Goal: Task Accomplishment & Management: Manage account settings

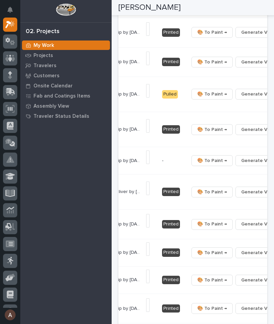
scroll to position [0, 197]
click at [241, 230] on button "🔩 Hardware" at bounding box center [230, 230] width 45 height 11
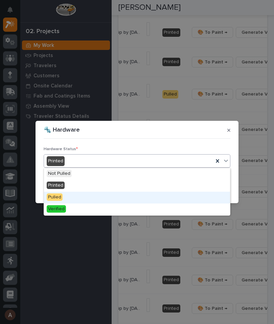
click at [93, 196] on div "Pulled" at bounding box center [137, 198] width 186 height 12
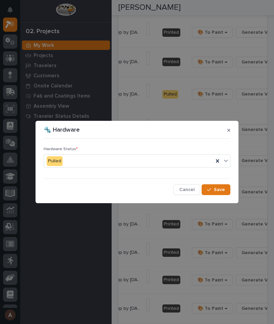
click at [218, 195] on button "Save" at bounding box center [215, 190] width 29 height 11
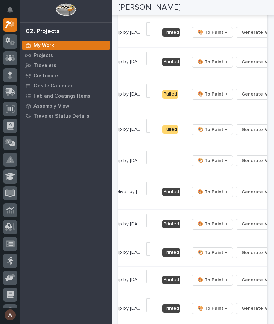
click at [242, 107] on button "🔩 Hardware" at bounding box center [230, 105] width 45 height 11
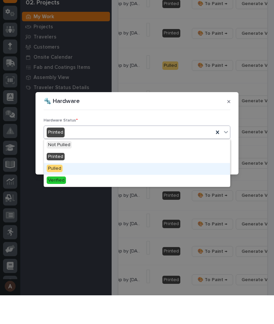
click at [106, 192] on div "Pulled" at bounding box center [137, 198] width 186 height 12
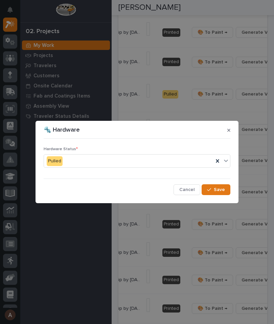
click at [215, 186] on button "Save" at bounding box center [215, 190] width 29 height 11
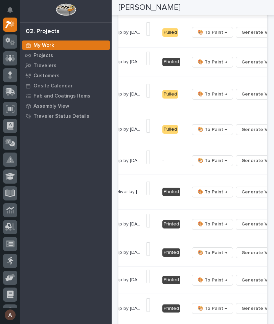
click at [242, 148] on button "🔩 Hardware" at bounding box center [230, 144] width 45 height 11
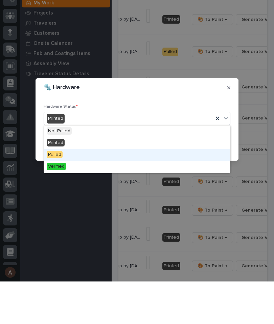
click at [158, 192] on div "Pulled" at bounding box center [137, 198] width 186 height 12
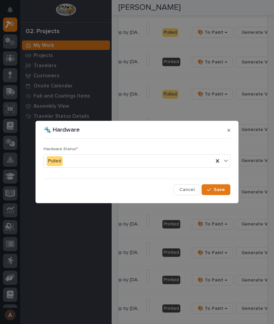
click at [220, 192] on span "Save" at bounding box center [219, 190] width 11 height 6
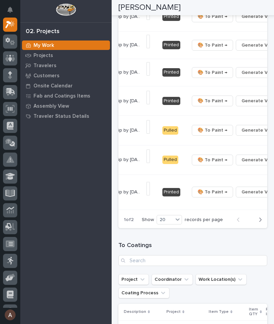
click at [241, 164] on button "🔩 Hardware" at bounding box center [230, 162] width 45 height 11
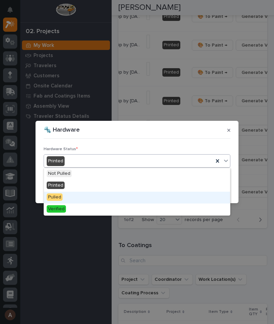
click at [85, 193] on div "Pulled" at bounding box center [137, 198] width 186 height 12
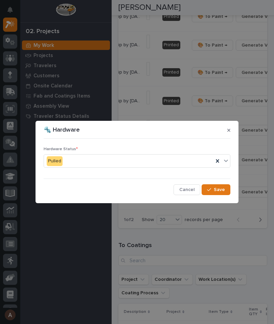
click at [218, 193] on span "Save" at bounding box center [219, 190] width 11 height 6
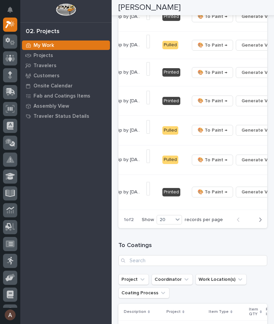
click at [242, 202] on button "🔩 Hardware" at bounding box center [230, 199] width 45 height 11
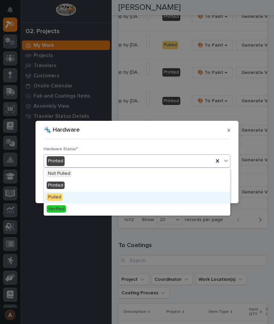
click at [74, 195] on div "Pulled" at bounding box center [137, 198] width 186 height 12
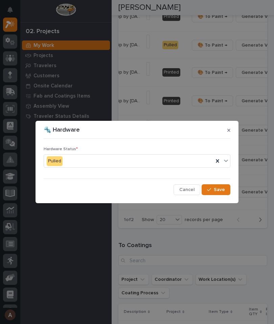
click at [221, 189] on span "Save" at bounding box center [219, 190] width 11 height 6
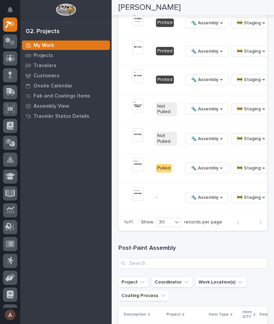
scroll to position [0, 242]
click at [234, 21] on span "🔩 Hardware" at bounding box center [222, 17] width 28 height 8
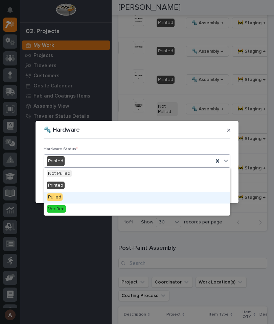
click at [90, 193] on div "Pulled" at bounding box center [137, 198] width 186 height 12
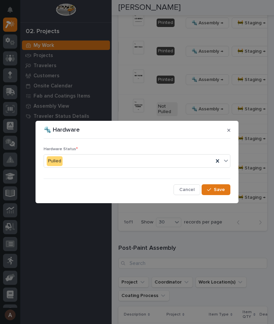
click at [222, 193] on button "Save" at bounding box center [215, 190] width 29 height 11
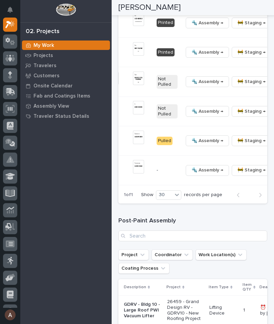
click at [235, 67] on button "🔩 Hardware" at bounding box center [229, 61] width 50 height 11
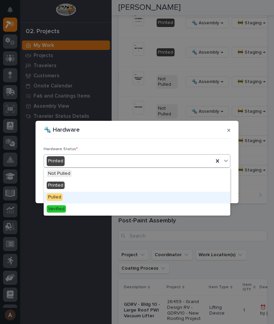
click at [89, 192] on div "Pulled" at bounding box center [137, 198] width 186 height 12
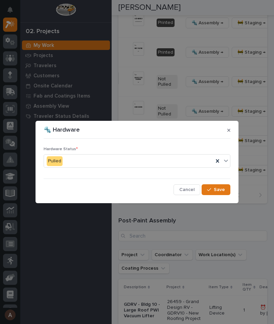
click at [224, 190] on span "Save" at bounding box center [219, 190] width 11 height 6
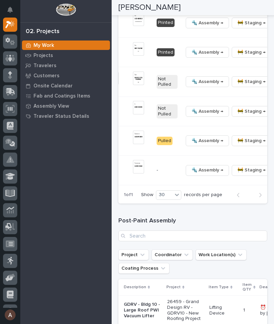
click at [273, 25] on button "button" at bounding box center [278, 23] width 9 height 5
click at [227, 111] on span "🔩 Hardware" at bounding box center [222, 106] width 28 height 8
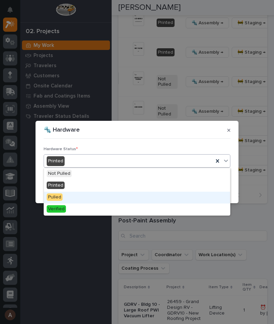
click at [82, 196] on div "Pulled" at bounding box center [137, 198] width 186 height 12
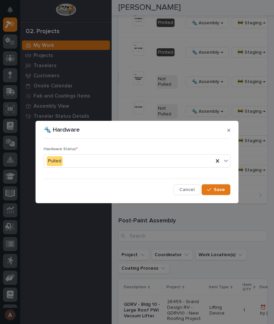
click at [221, 193] on span "Save" at bounding box center [219, 190] width 11 height 6
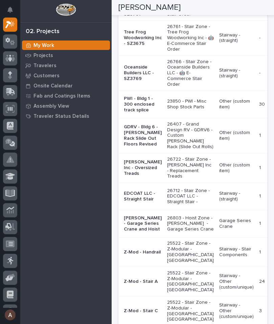
scroll to position [0, 0]
click at [140, 147] on p "GDRV - Bldg 6 - [PERSON_NAME] Rack Slide Out Floors Revised" at bounding box center [143, 135] width 38 height 23
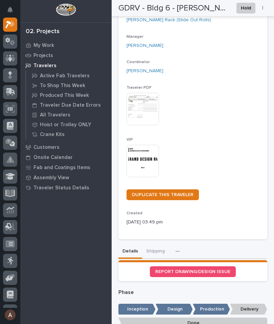
scroll to position [120, 0]
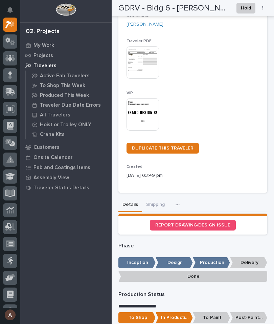
click at [153, 204] on button "Shipping" at bounding box center [155, 205] width 27 height 14
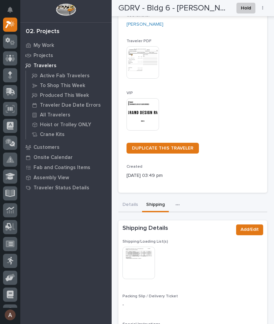
click at [156, 202] on button "Shipping" at bounding box center [155, 205] width 27 height 14
click at [140, 261] on img at bounding box center [138, 263] width 32 height 32
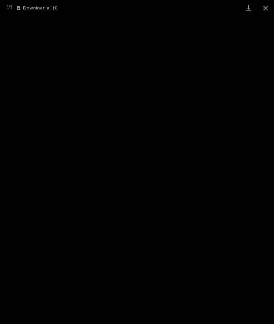
click at [248, 11] on link "Download" at bounding box center [248, 8] width 17 height 16
click at [271, 12] on button "Close gallery" at bounding box center [265, 8] width 17 height 16
